Goal: Task Accomplishment & Management: Manage account settings

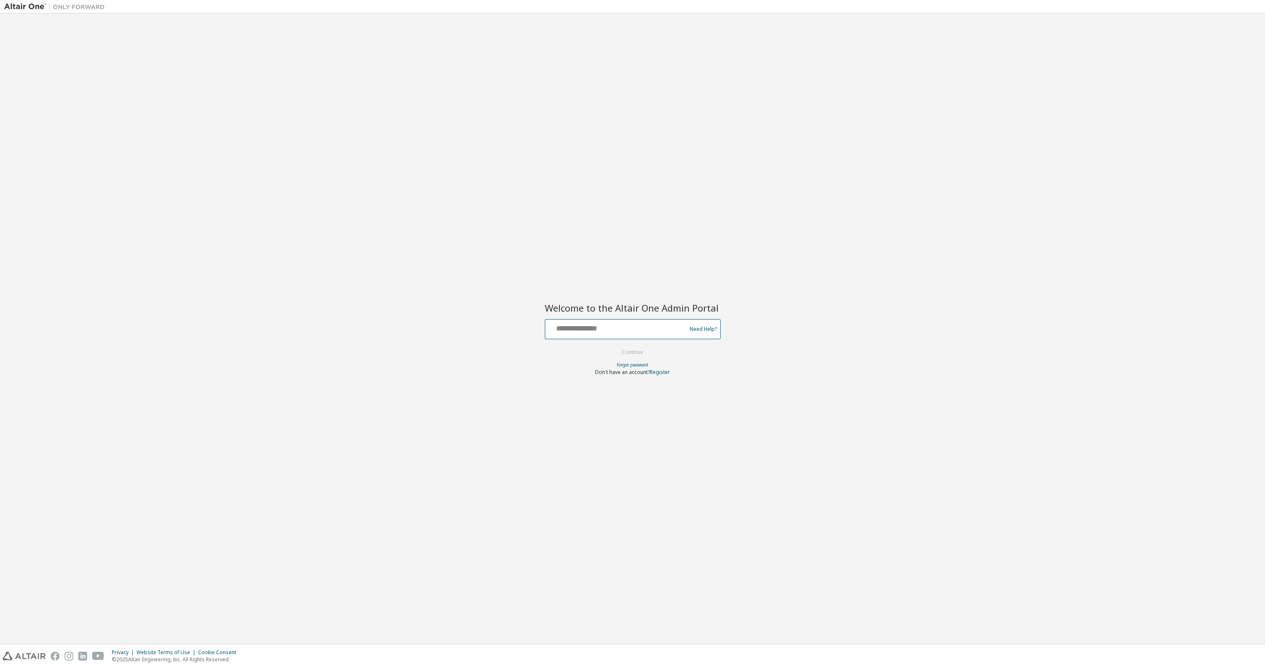
click at [613, 331] on input "text" at bounding box center [616, 327] width 137 height 12
type input "**********"
click at [613, 346] on button "Continue" at bounding box center [632, 352] width 39 height 13
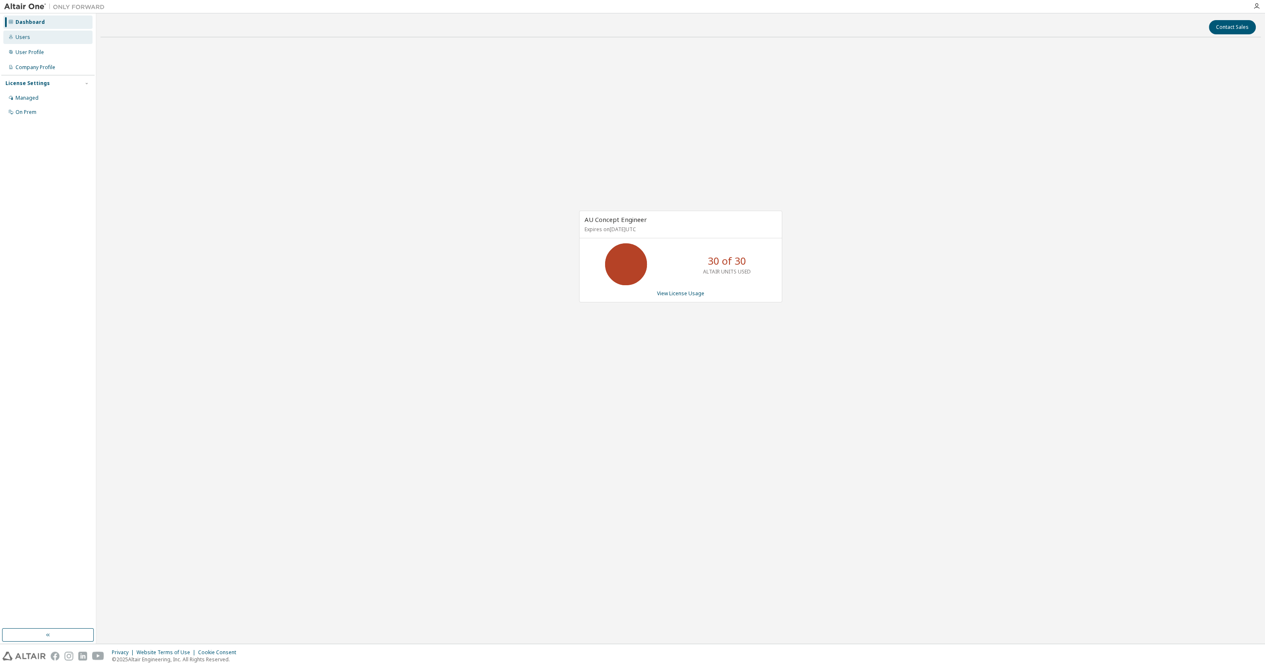
click at [21, 36] on div "Users" at bounding box center [22, 37] width 15 height 7
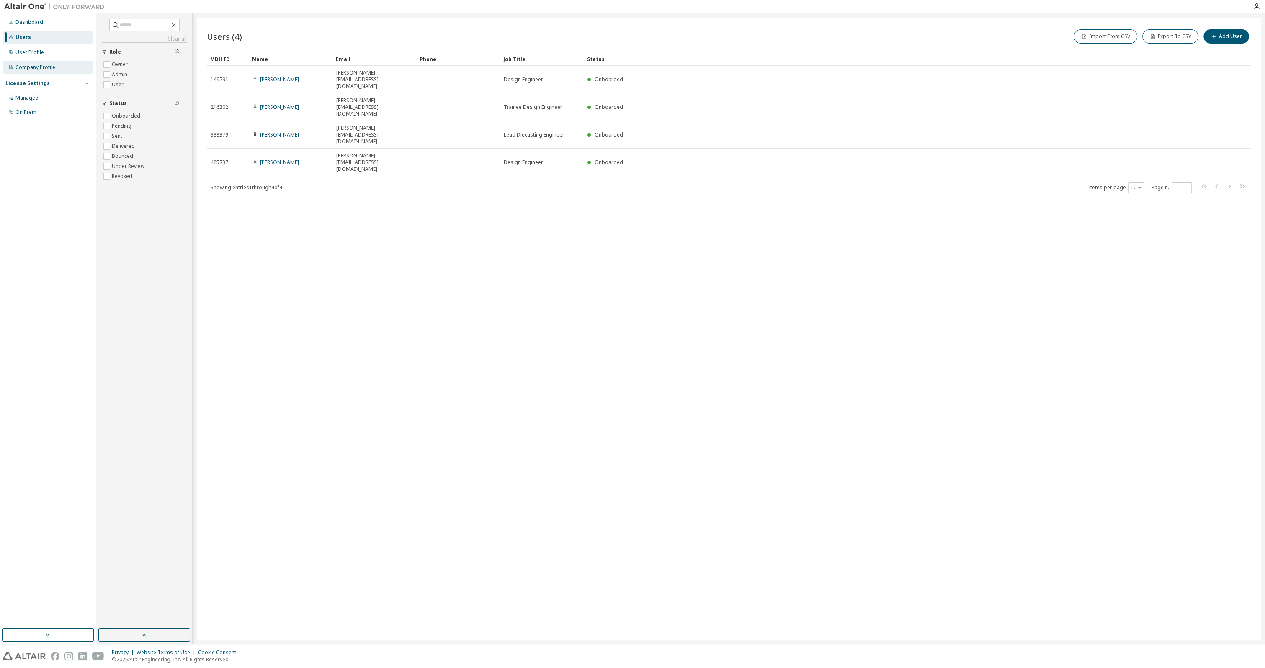
click at [41, 67] on div "Company Profile" at bounding box center [35, 67] width 40 height 7
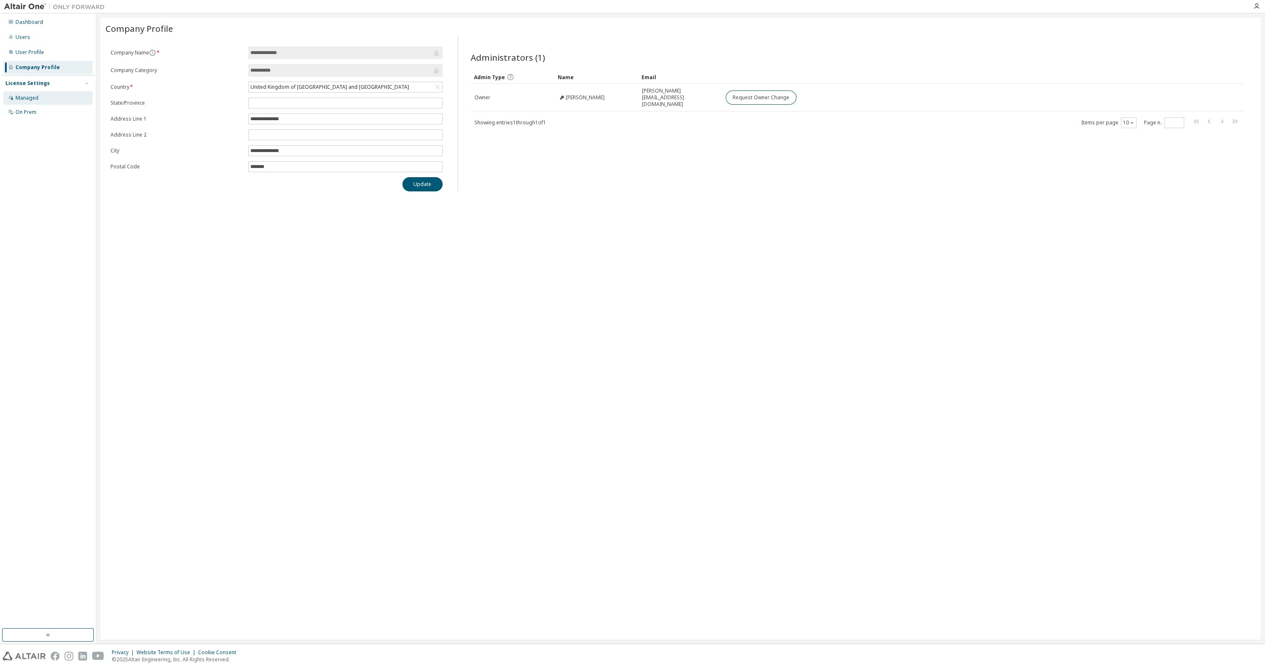
click at [38, 94] on div "Managed" at bounding box center [47, 97] width 89 height 13
